Goal: Information Seeking & Learning: Learn about a topic

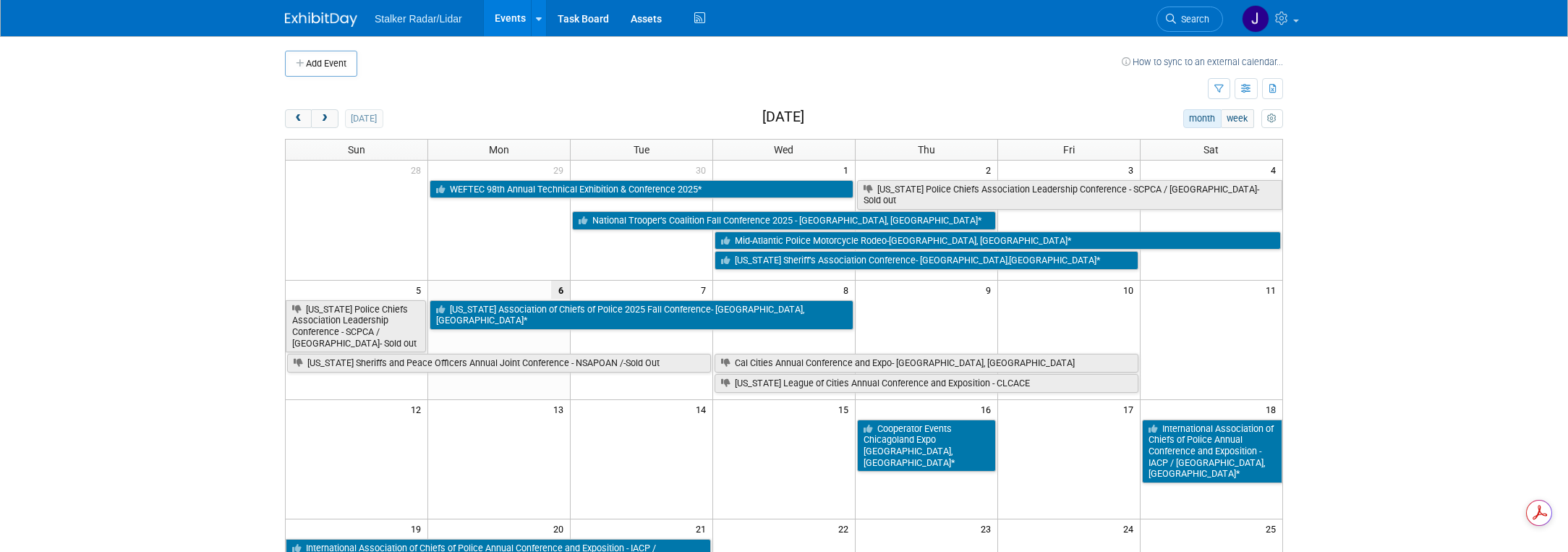
click at [320, 118] on span "next" at bounding box center [324, 119] width 11 height 10
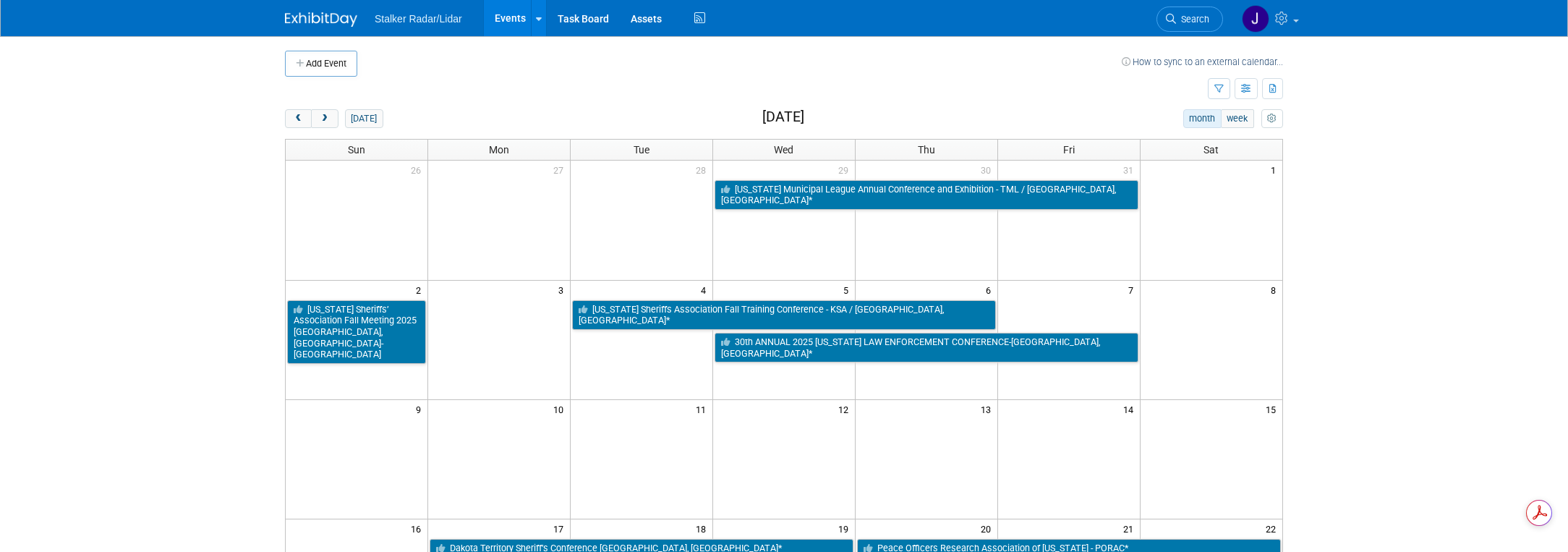
click at [320, 118] on span "next" at bounding box center [324, 119] width 11 height 10
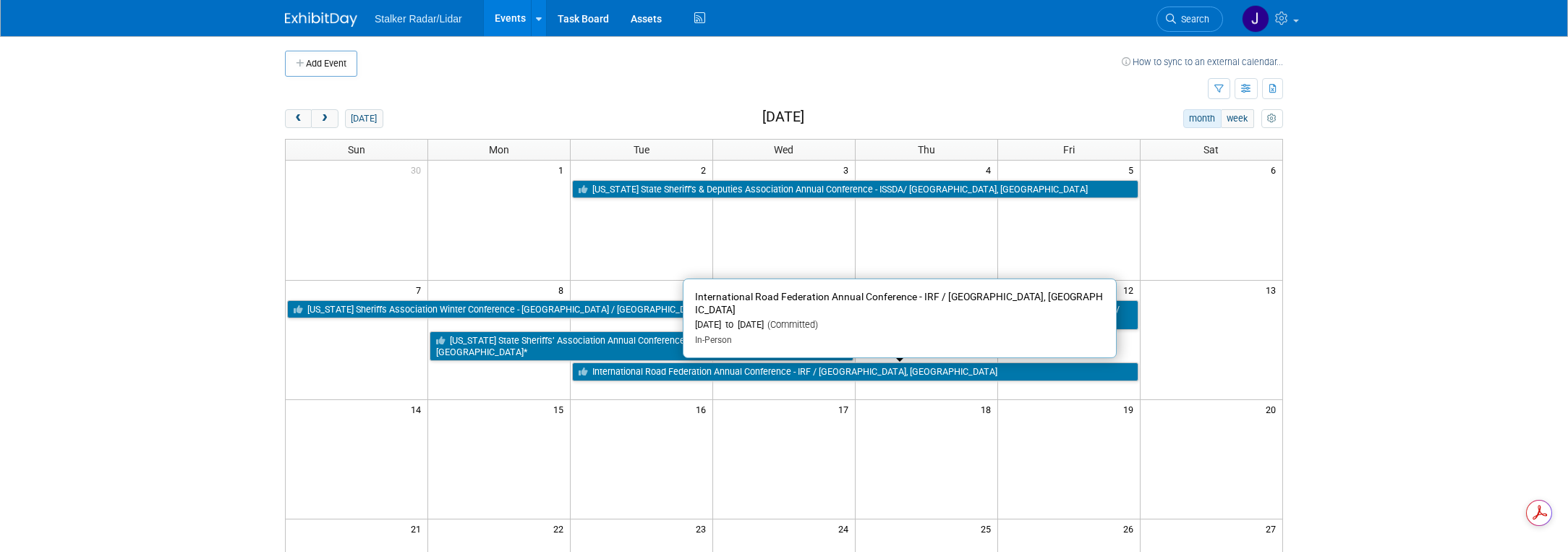
click at [1000, 362] on link "International Road Federation Annual Conference - IRF / [GEOGRAPHIC_DATA], [GEO…" at bounding box center [855, 371] width 566 height 19
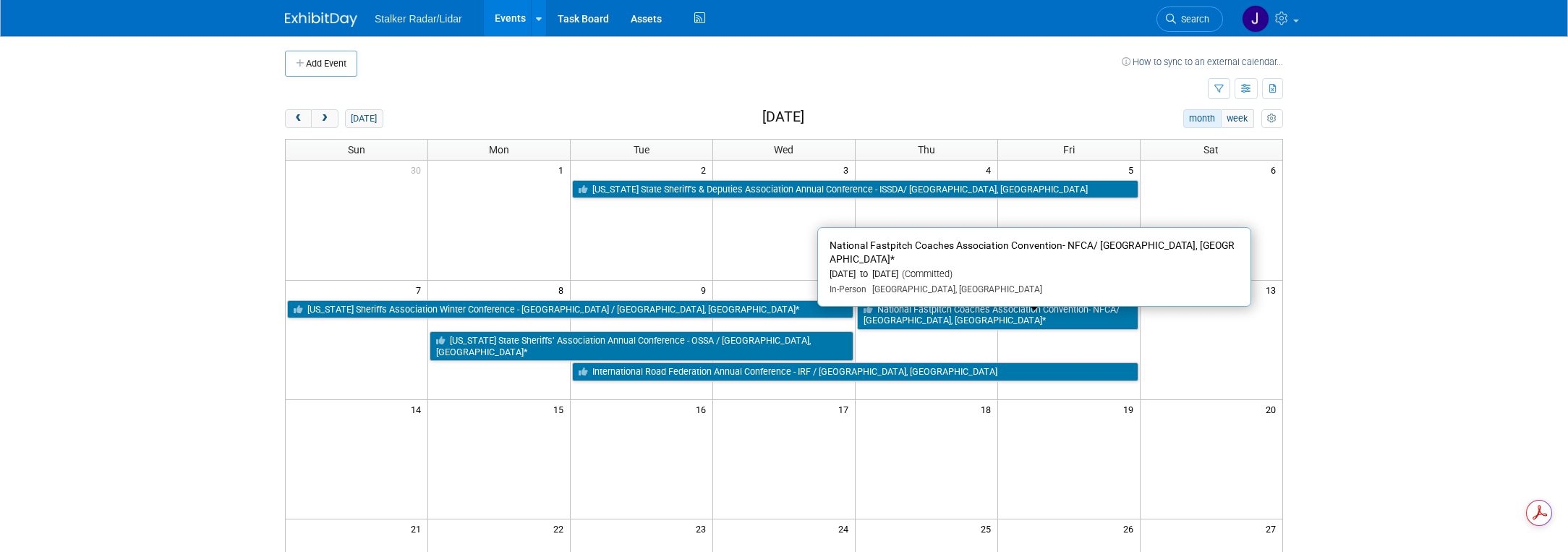
click at [974, 322] on link "National Fastpitch Coaches Association Convention- NFCA/ [GEOGRAPHIC_DATA], [GE…" at bounding box center [998, 315] width 282 height 29
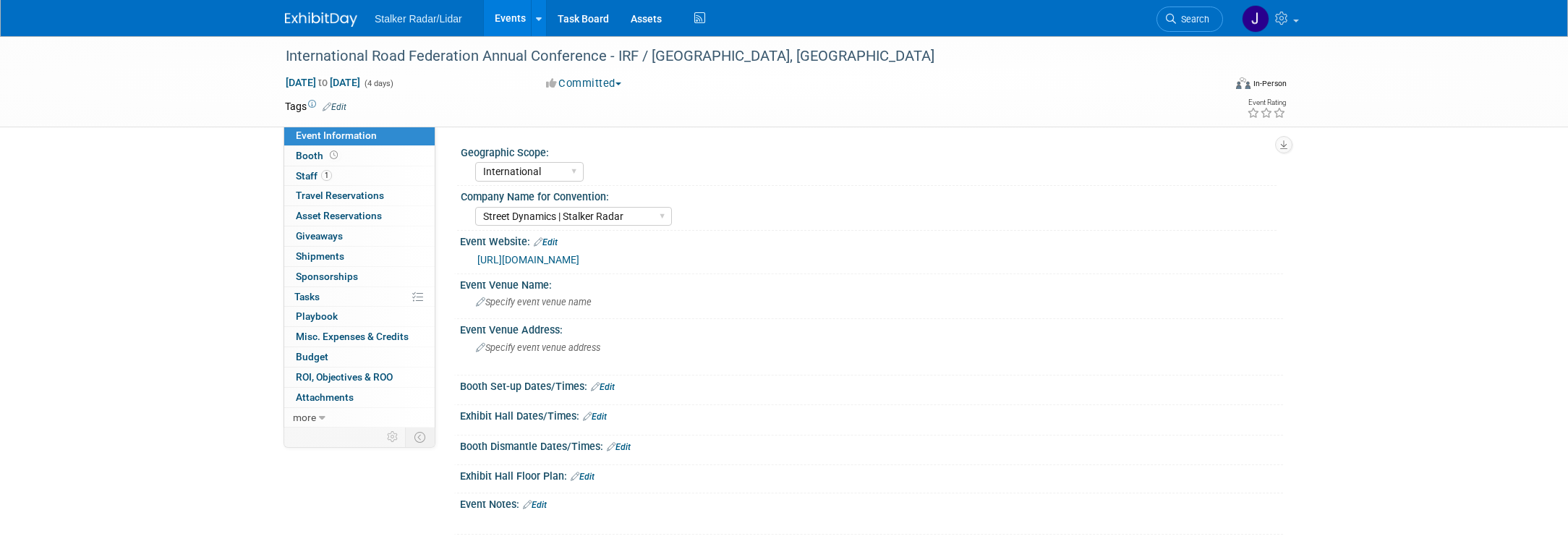
select select "International"
select select "Street Dynamics | Stalker Radar"
click at [313, 173] on span "Staff 1" at bounding box center [313, 176] width 36 height 12
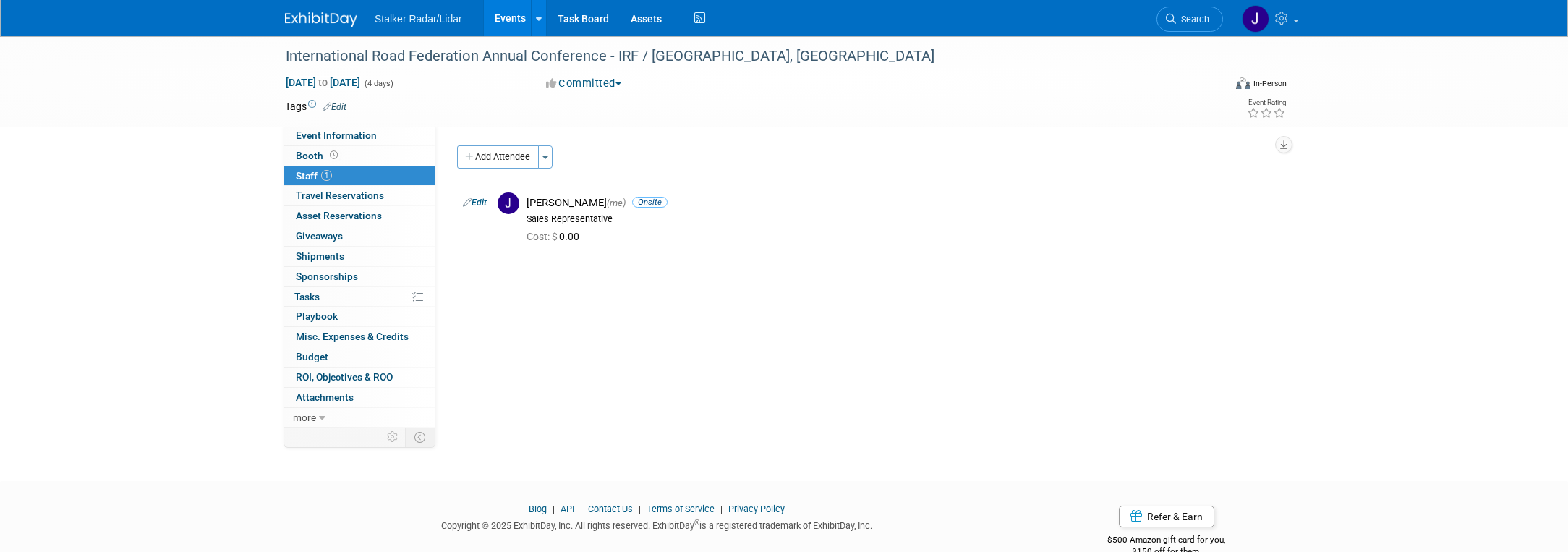
click at [117, 283] on div "International Road Federation Annual Conference - IRF / Los Angeles, CA Dec 9, …" at bounding box center [784, 246] width 1568 height 418
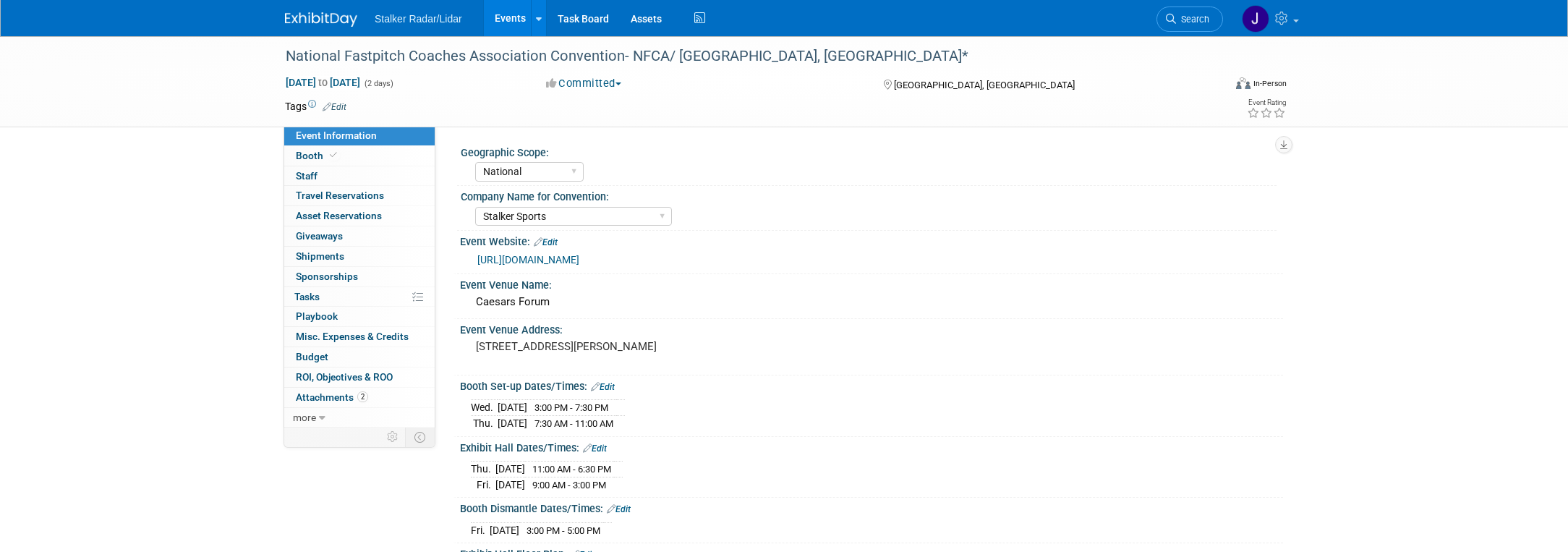
select select "National"
select select "Stalker Sports"
click at [579, 257] on link "[URL][DOMAIN_NAME]" at bounding box center [528, 260] width 102 height 12
